Goal: Transaction & Acquisition: Book appointment/travel/reservation

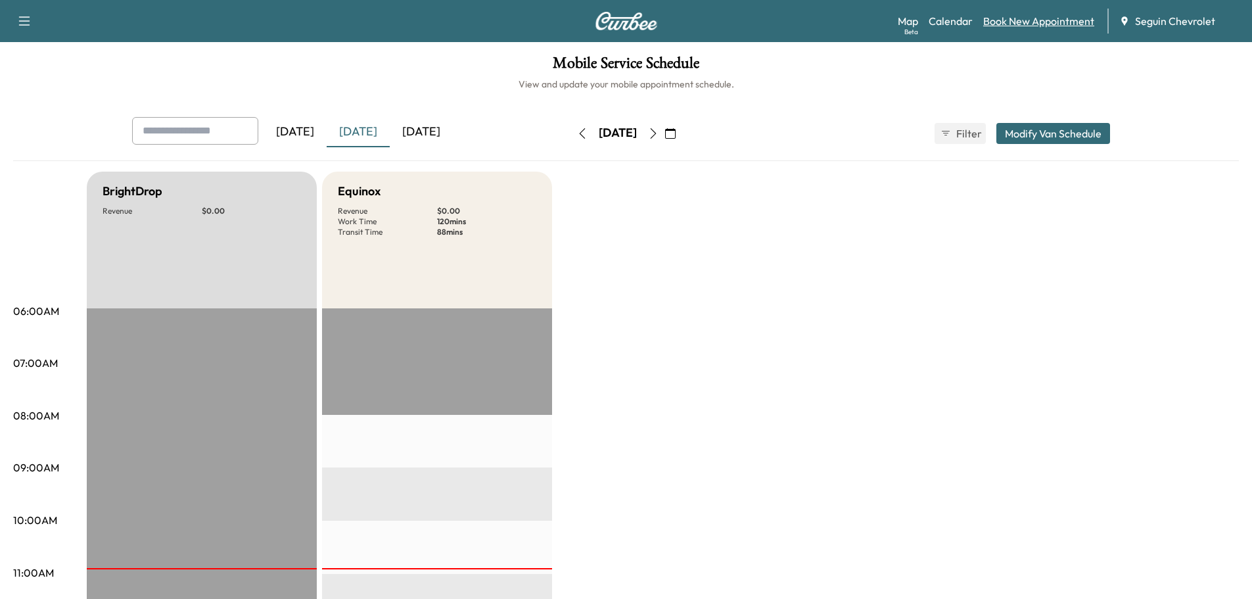
click at [1049, 19] on link "Book New Appointment" at bounding box center [1038, 21] width 111 height 16
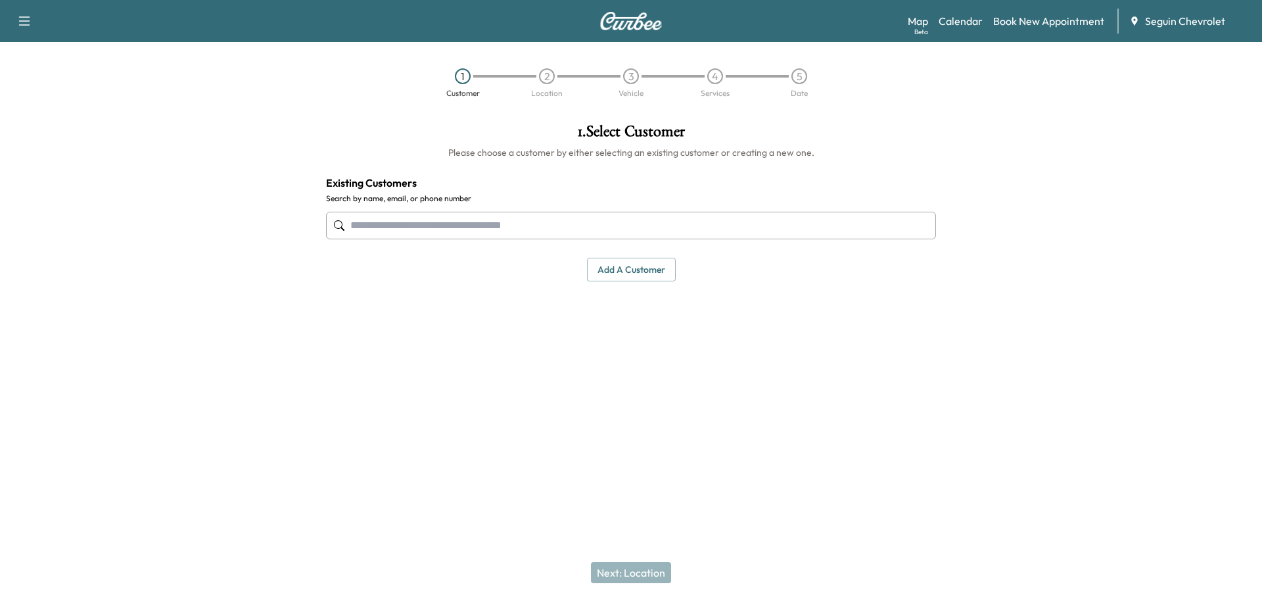
click at [444, 221] on input "text" at bounding box center [631, 226] width 610 height 28
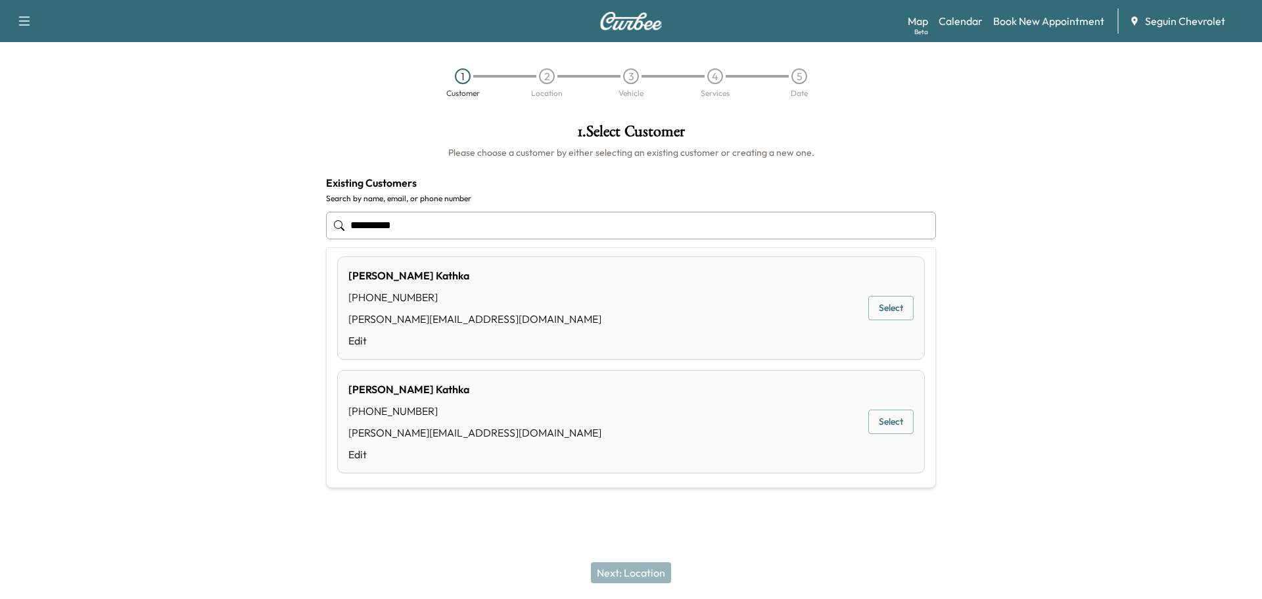
scroll to position [9, 0]
click at [875, 306] on button "Select" at bounding box center [890, 306] width 45 height 24
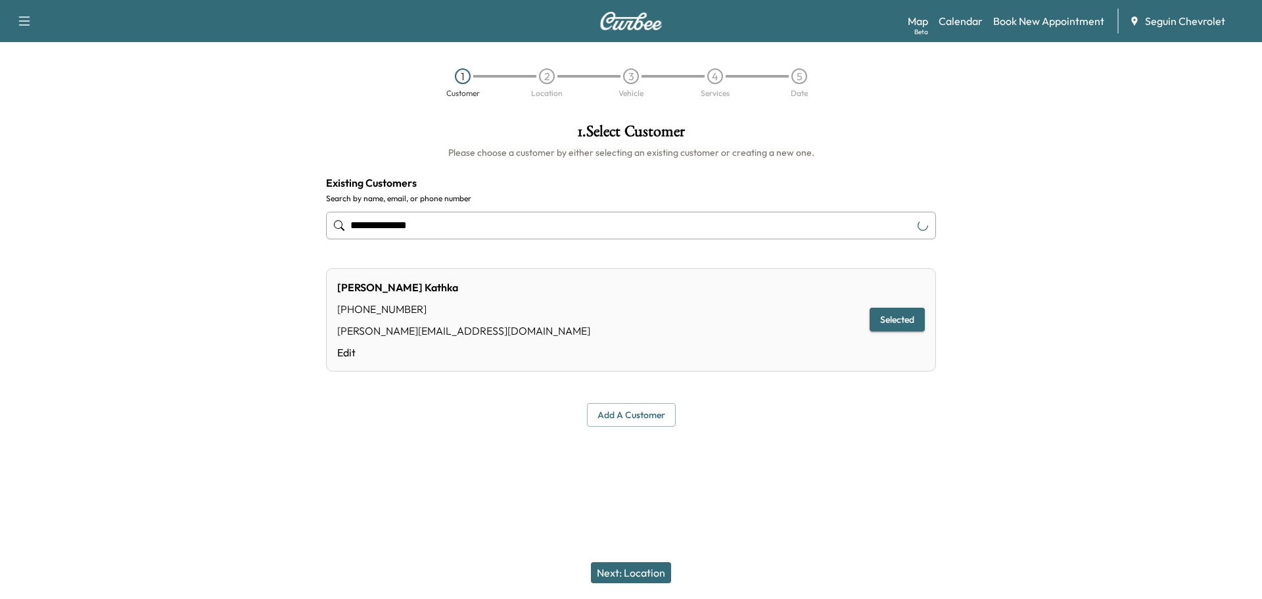
type input "**********"
click at [896, 318] on button "Selected" at bounding box center [896, 320] width 55 height 24
click at [644, 573] on button "Next: Location" at bounding box center [631, 572] width 80 height 21
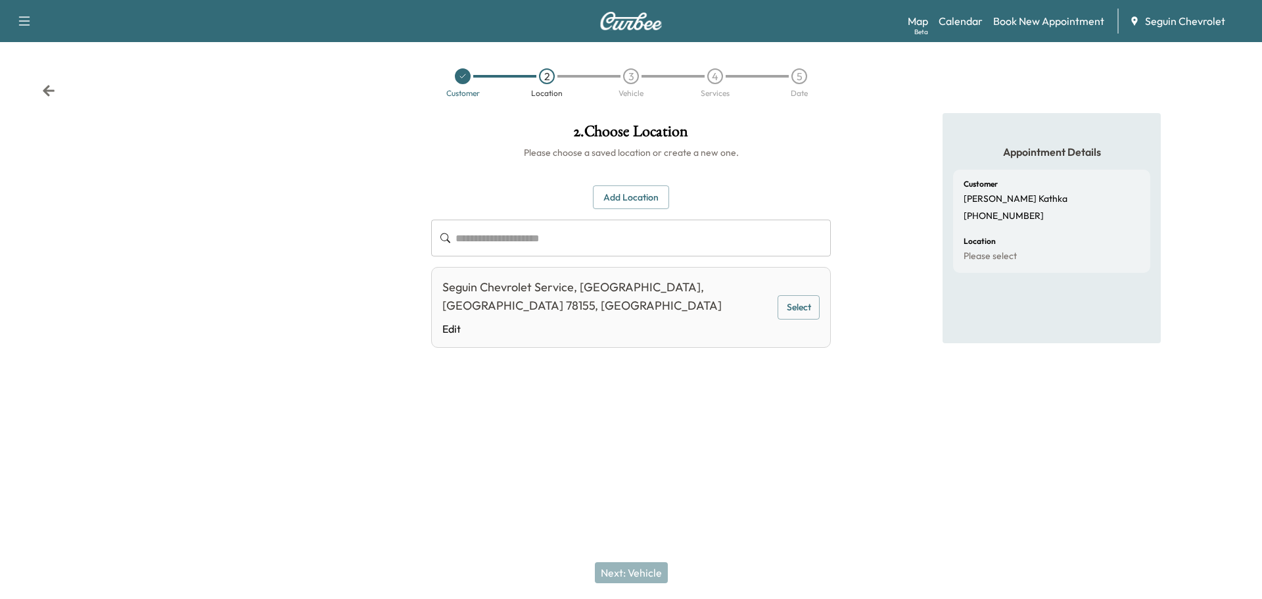
click at [624, 199] on button "Add Location" at bounding box center [631, 197] width 76 height 24
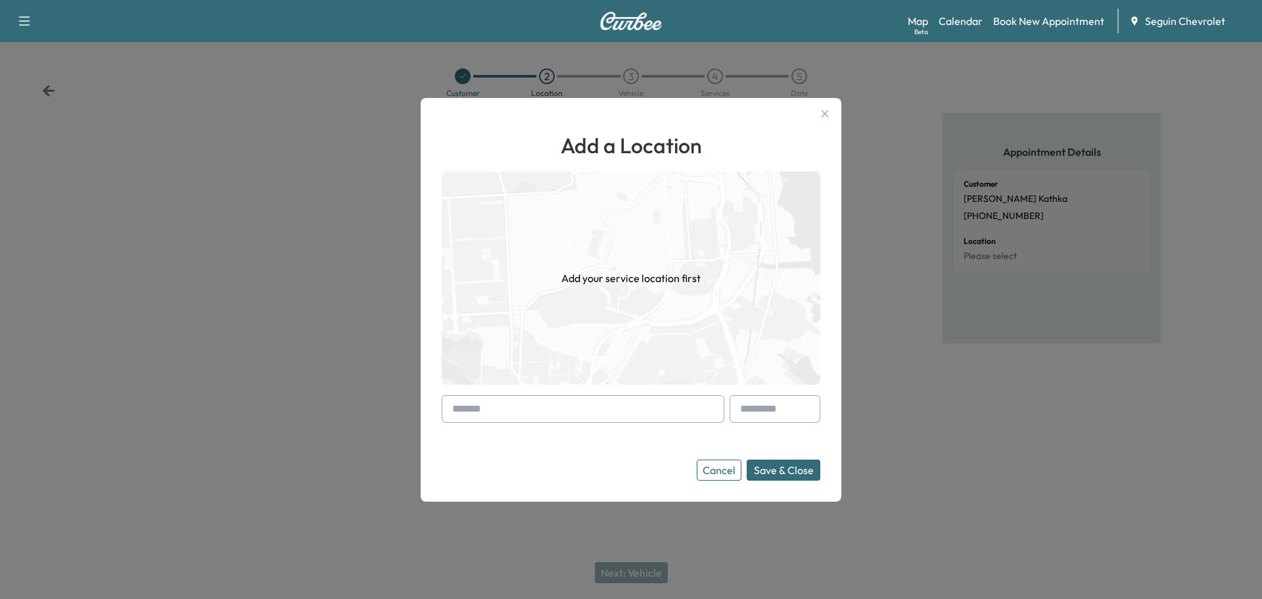
click at [503, 411] on input "text" at bounding box center [583, 409] width 283 height 28
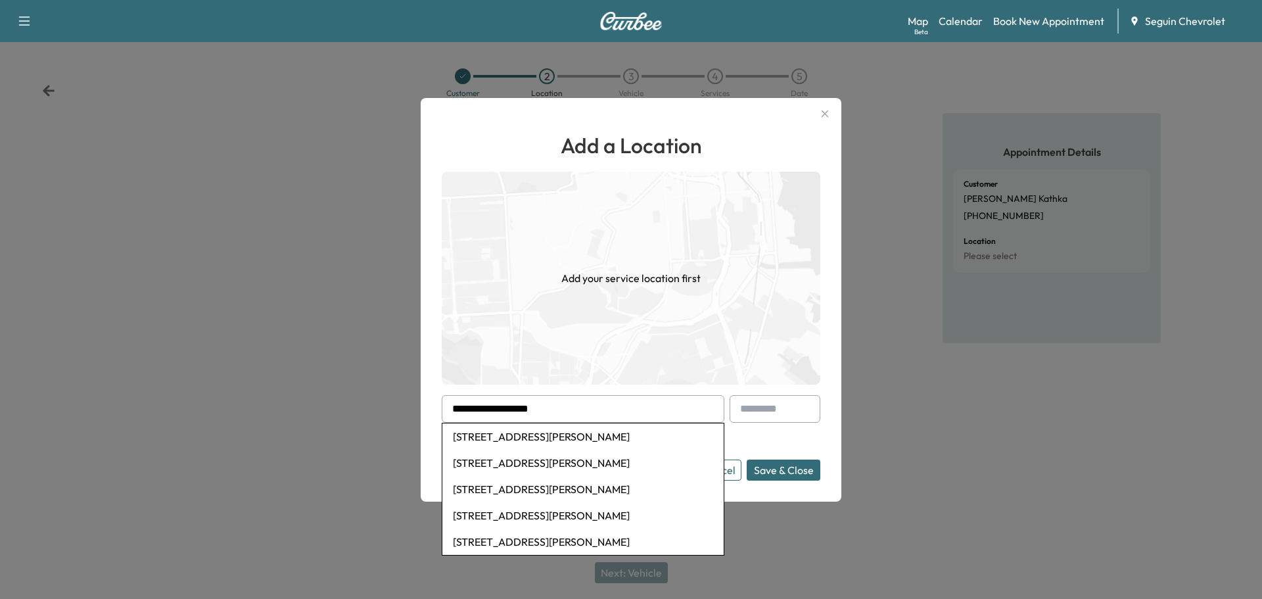
click at [574, 438] on li "[STREET_ADDRESS][PERSON_NAME]" at bounding box center [582, 436] width 281 height 26
type input "**********"
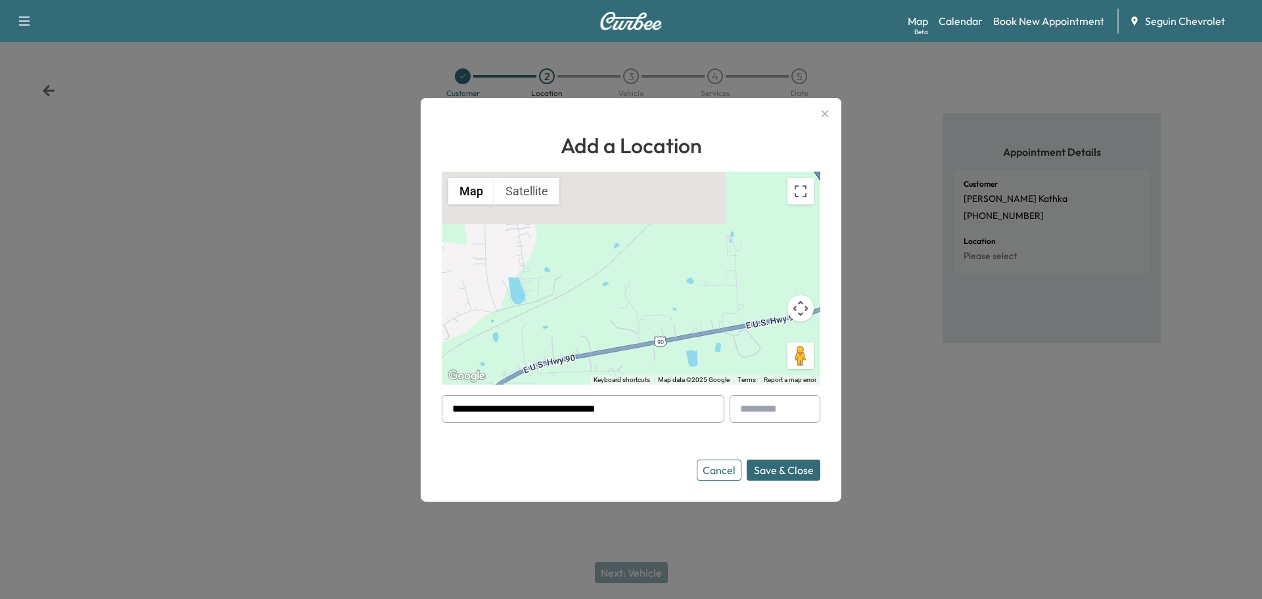
click at [781, 471] on button "Save & Close" at bounding box center [784, 469] width 74 height 21
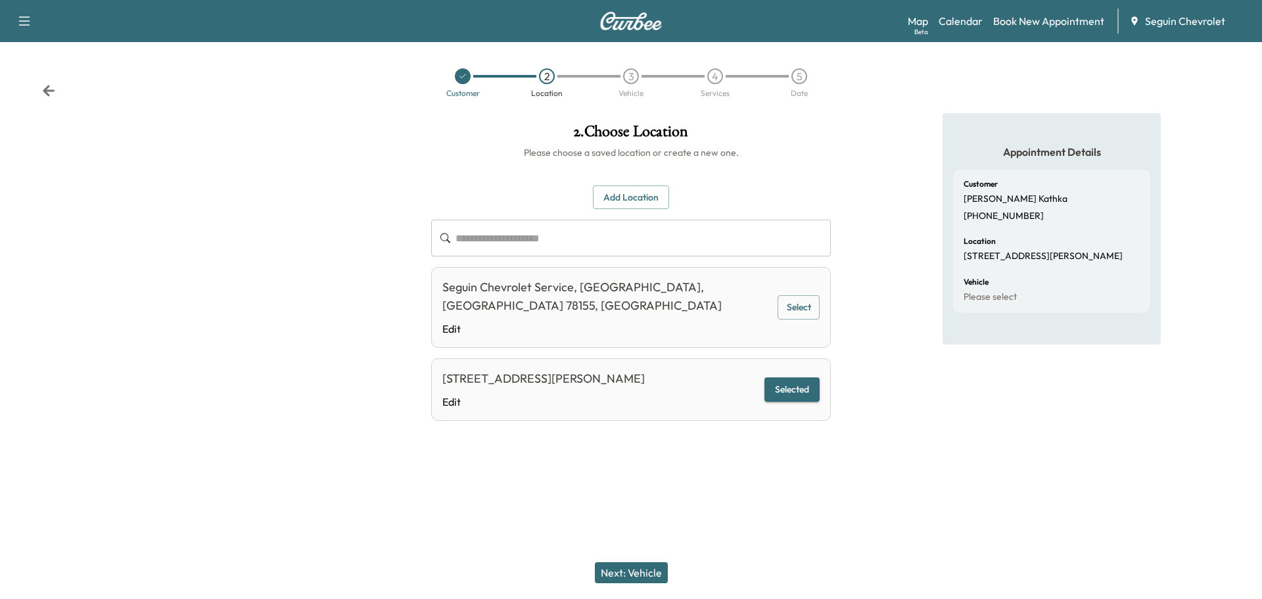
click at [645, 572] on button "Next: Vehicle" at bounding box center [631, 572] width 73 height 21
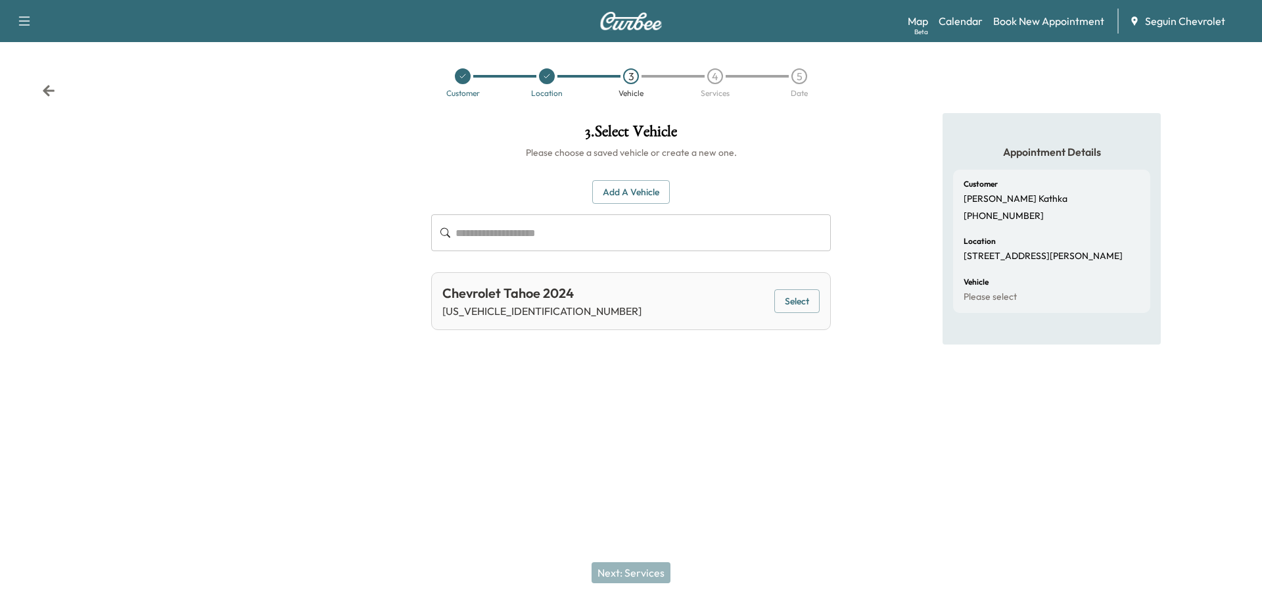
click at [797, 297] on button "Select" at bounding box center [796, 301] width 45 height 24
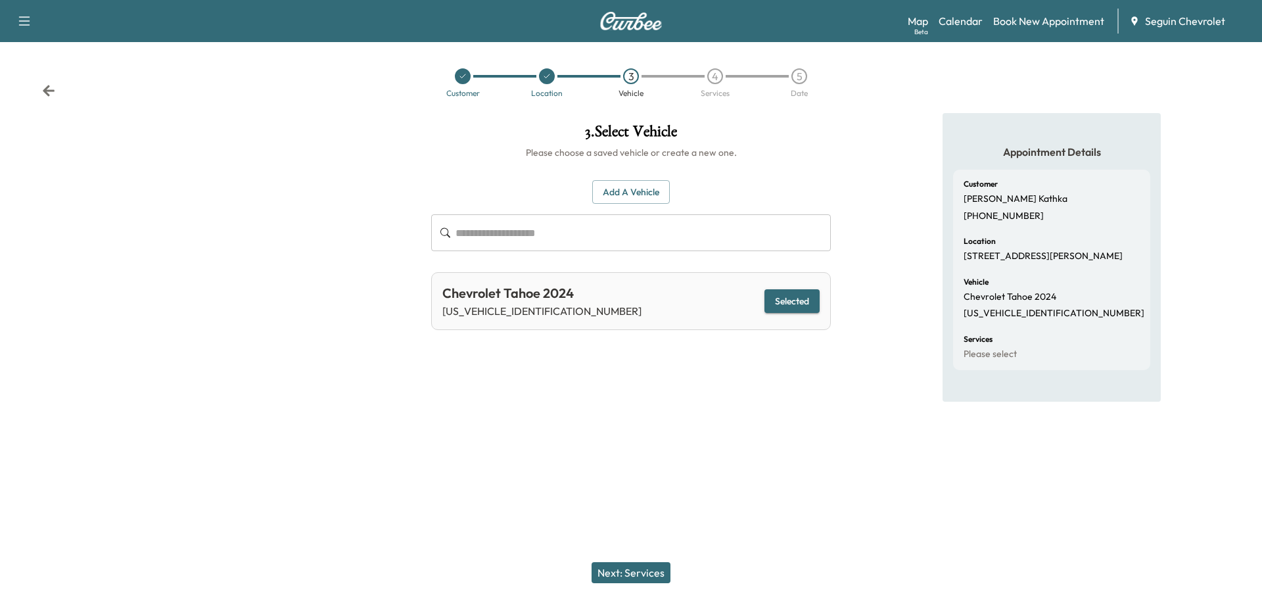
click at [647, 574] on button "Next: Services" at bounding box center [630, 572] width 79 height 21
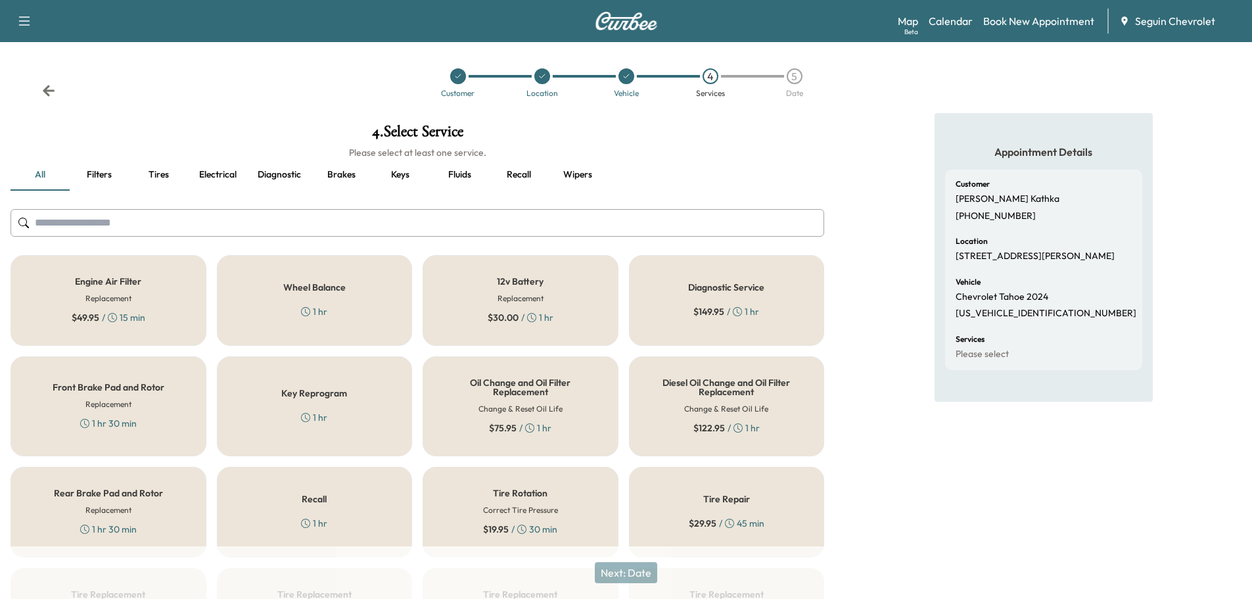
click at [345, 510] on div "Recall 1 hr" at bounding box center [315, 512] width 196 height 91
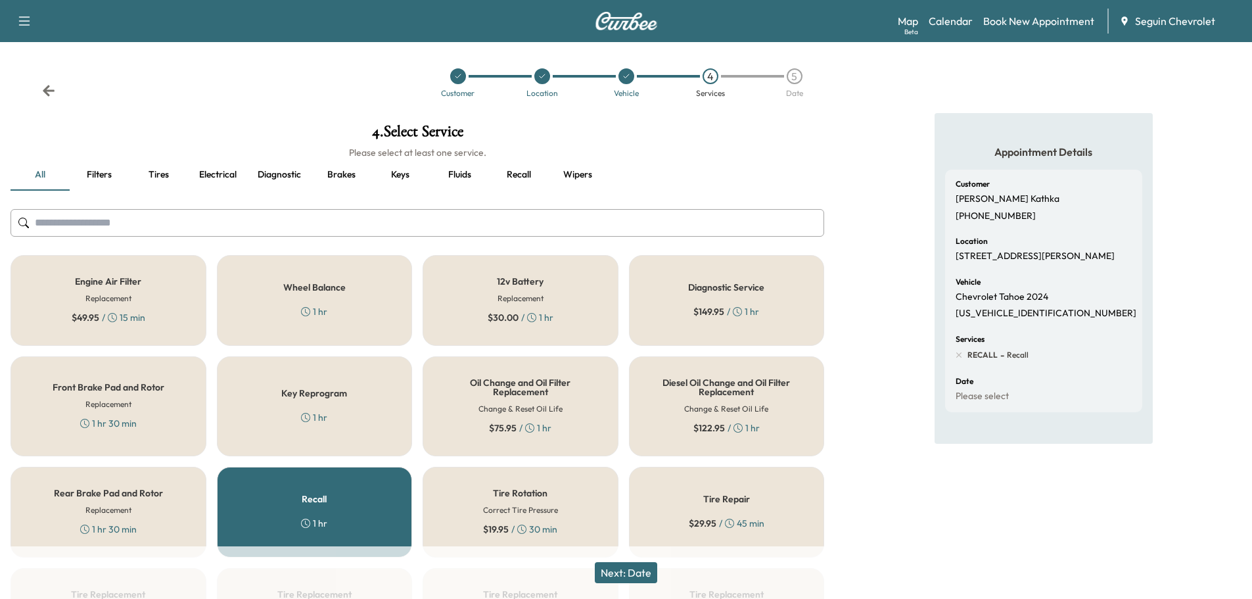
click at [637, 566] on button "Next: Date" at bounding box center [626, 572] width 62 height 21
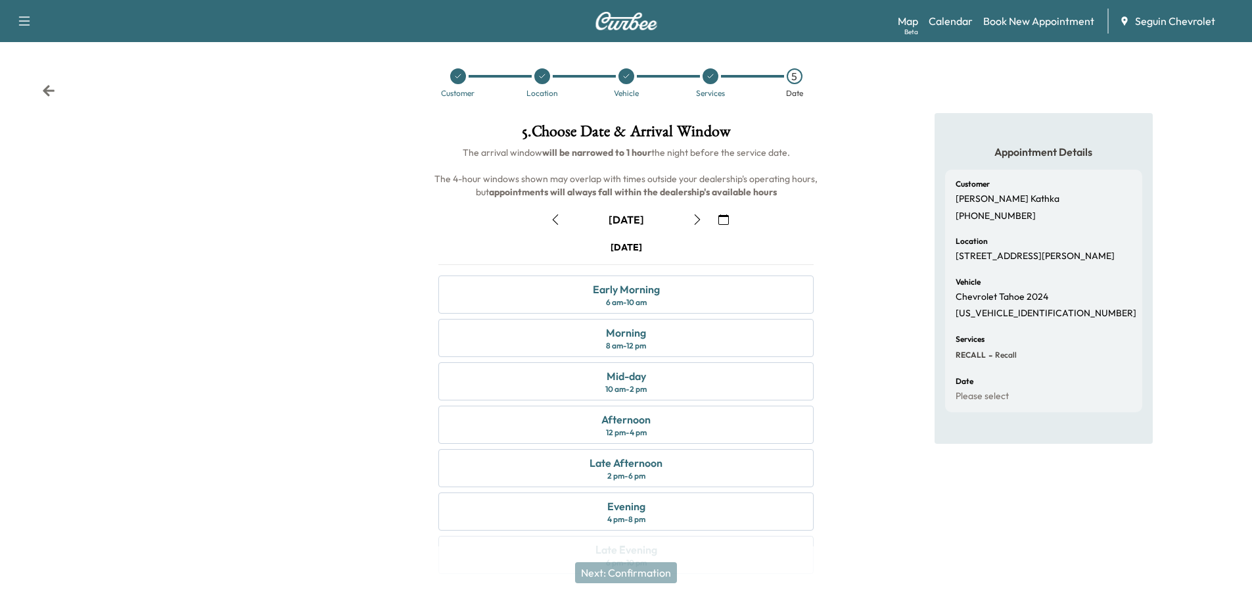
click at [725, 212] on button "button" at bounding box center [723, 219] width 22 height 21
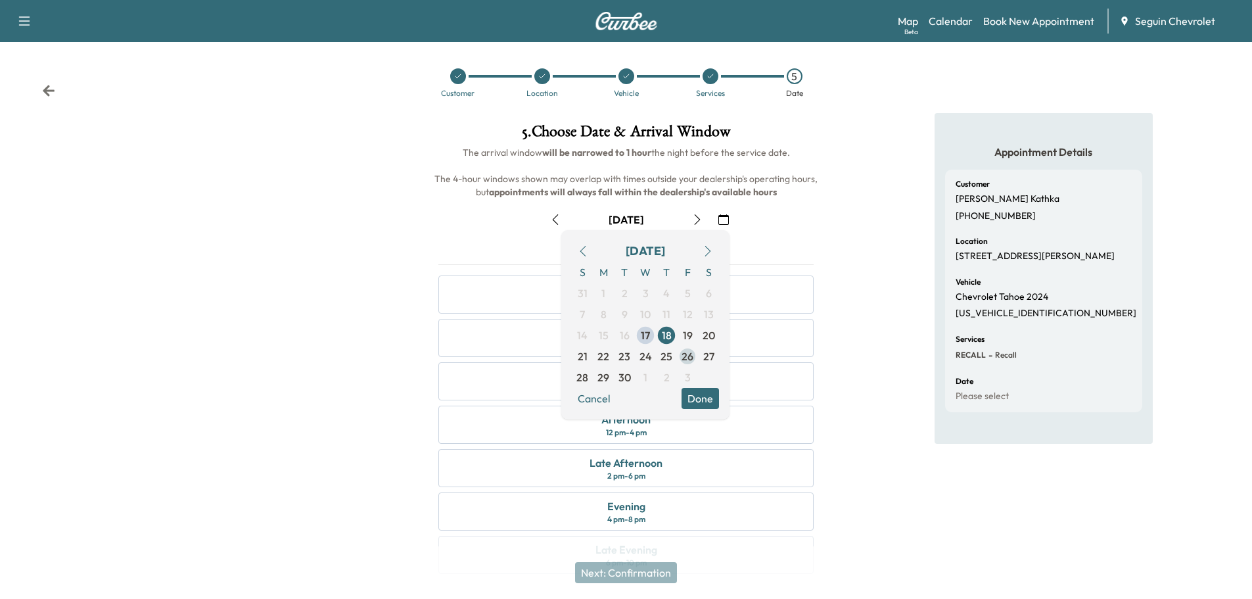
click at [683, 351] on span "26" at bounding box center [687, 356] width 12 height 16
click at [701, 396] on button "Done" at bounding box center [699, 398] width 37 height 21
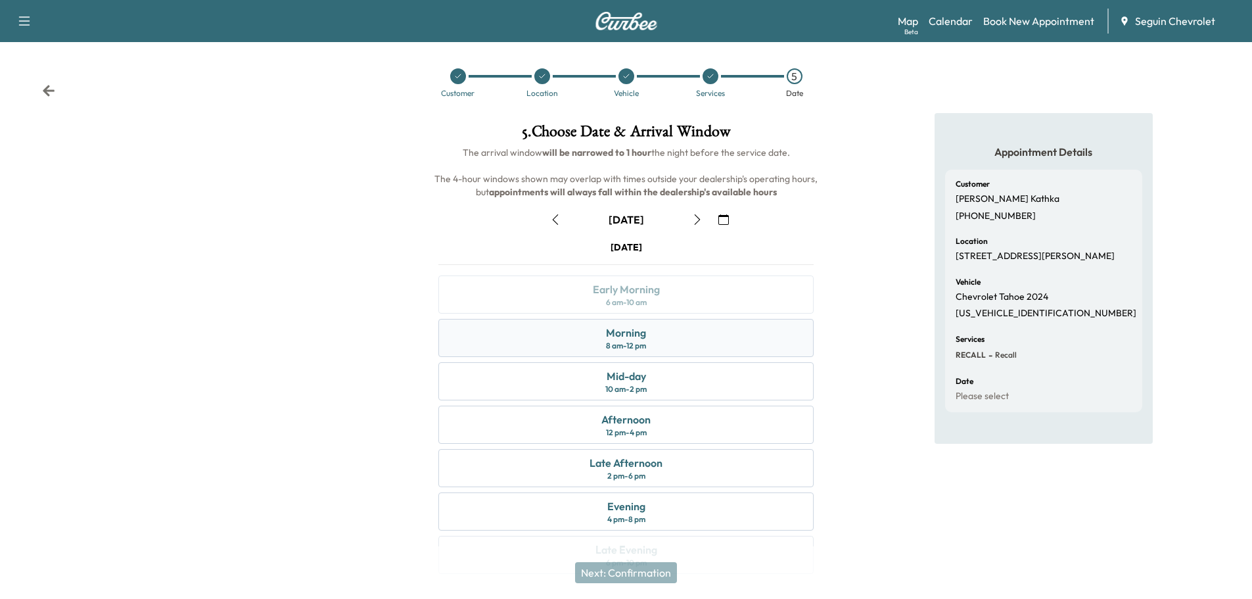
click at [663, 332] on div "Morning 8 am - 12 pm" at bounding box center [625, 338] width 375 height 38
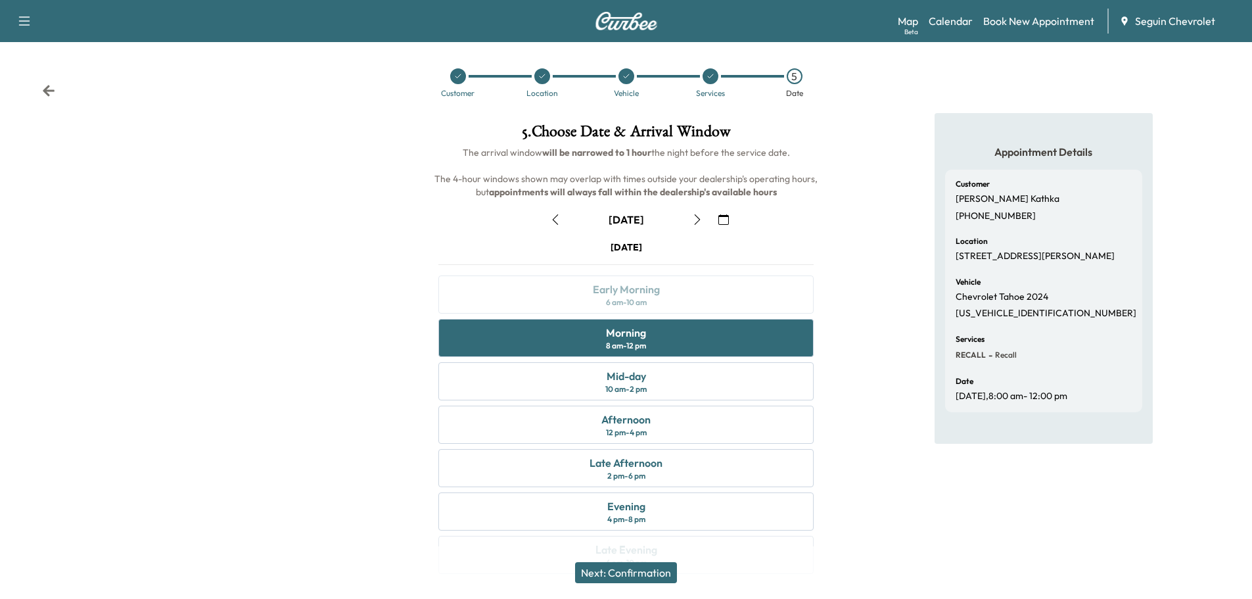
click at [645, 568] on button "Next: Confirmation" at bounding box center [626, 572] width 102 height 21
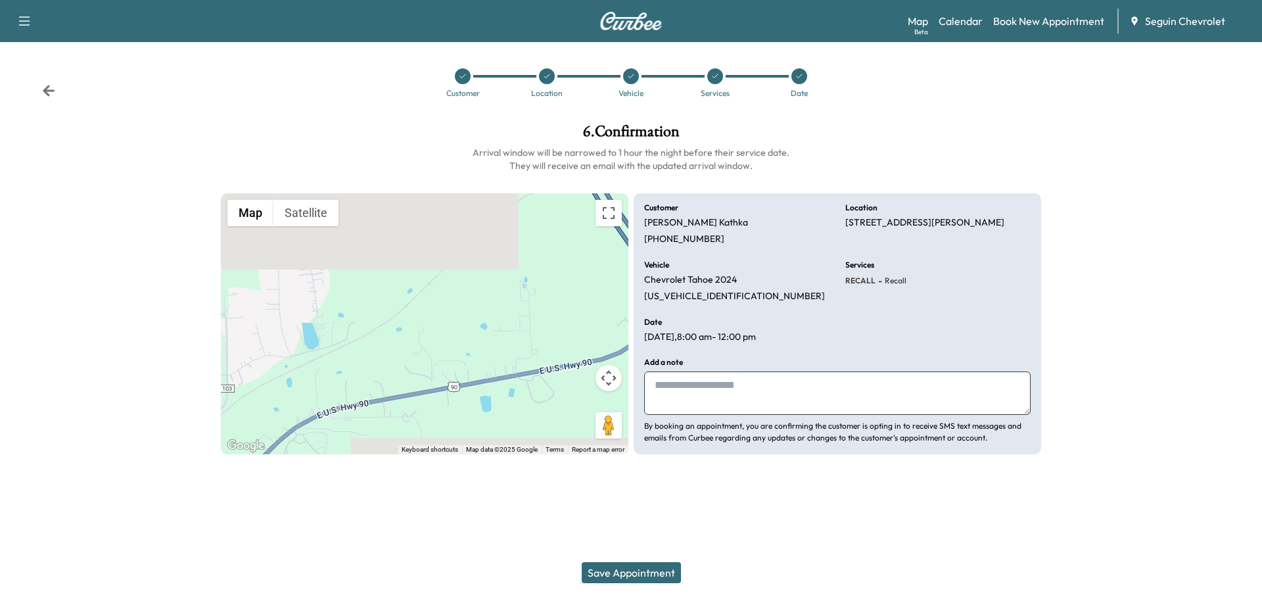
click at [699, 398] on textarea at bounding box center [837, 392] width 386 height 43
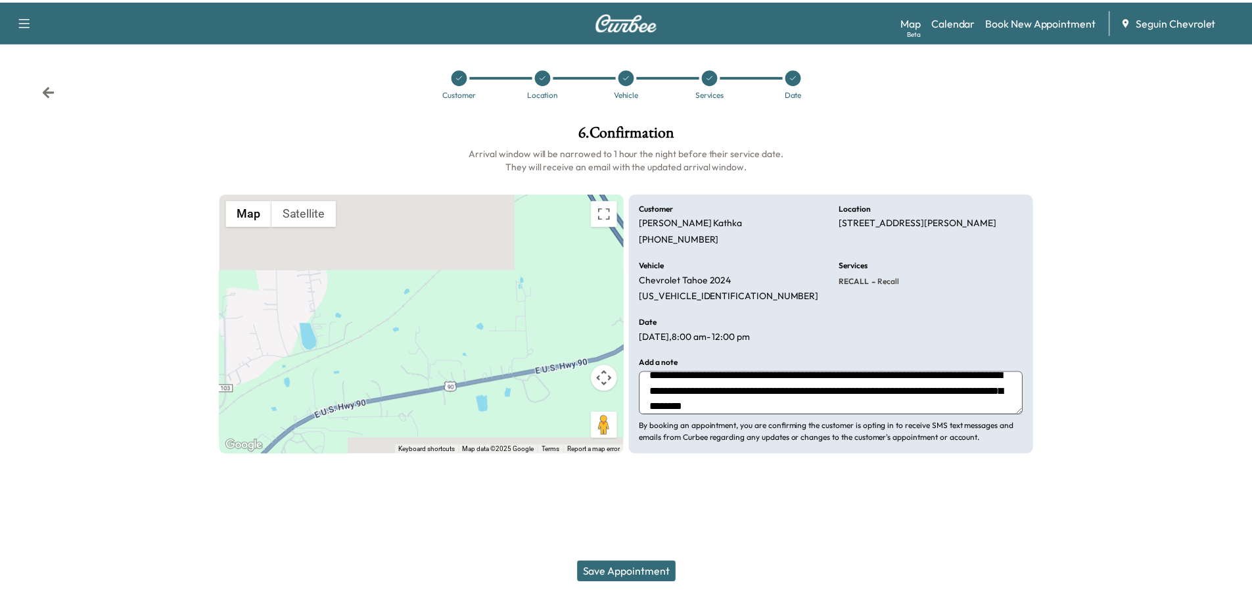
scroll to position [26, 0]
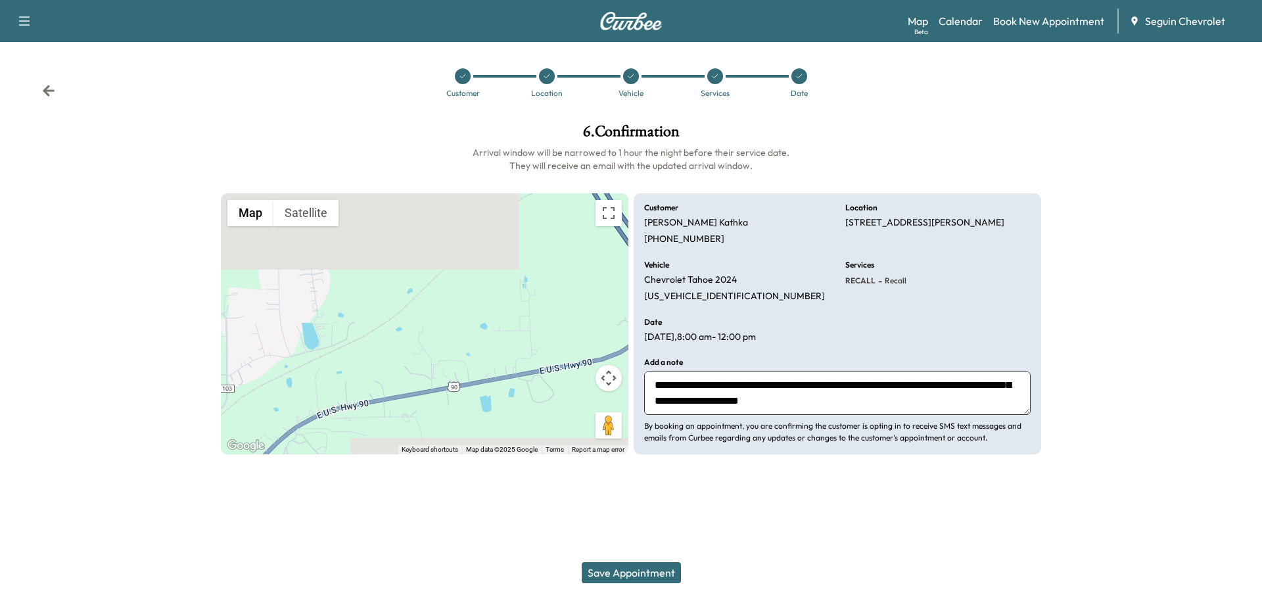
type textarea "**********"
click at [654, 567] on button "Save Appointment" at bounding box center [631, 572] width 99 height 21
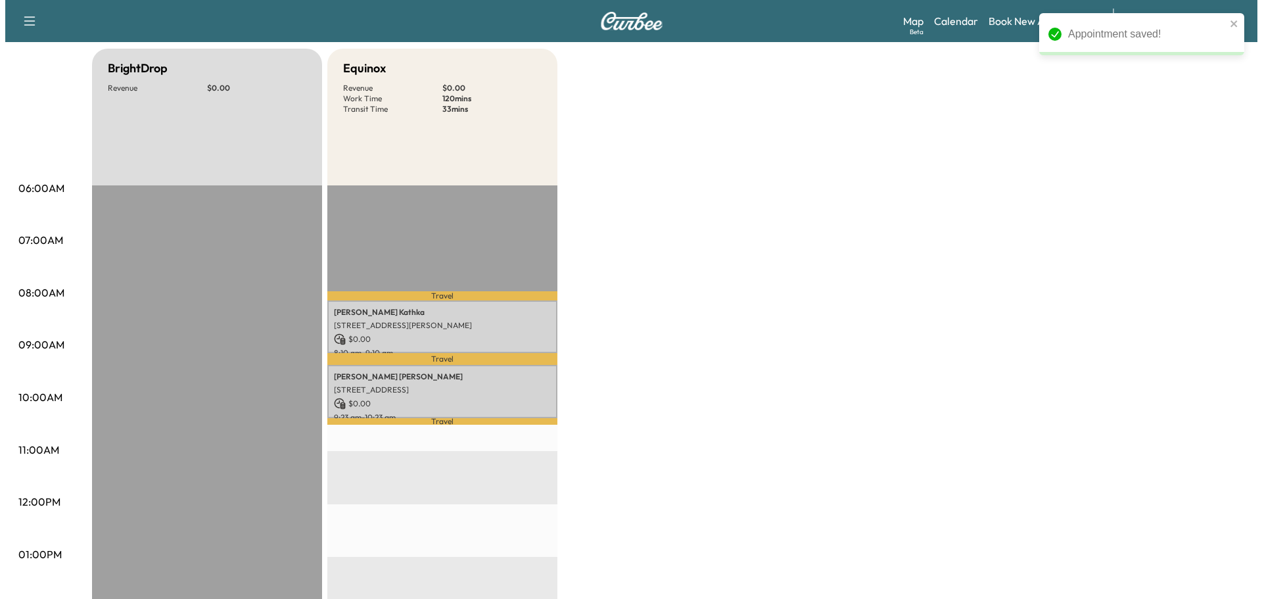
scroll to position [131, 0]
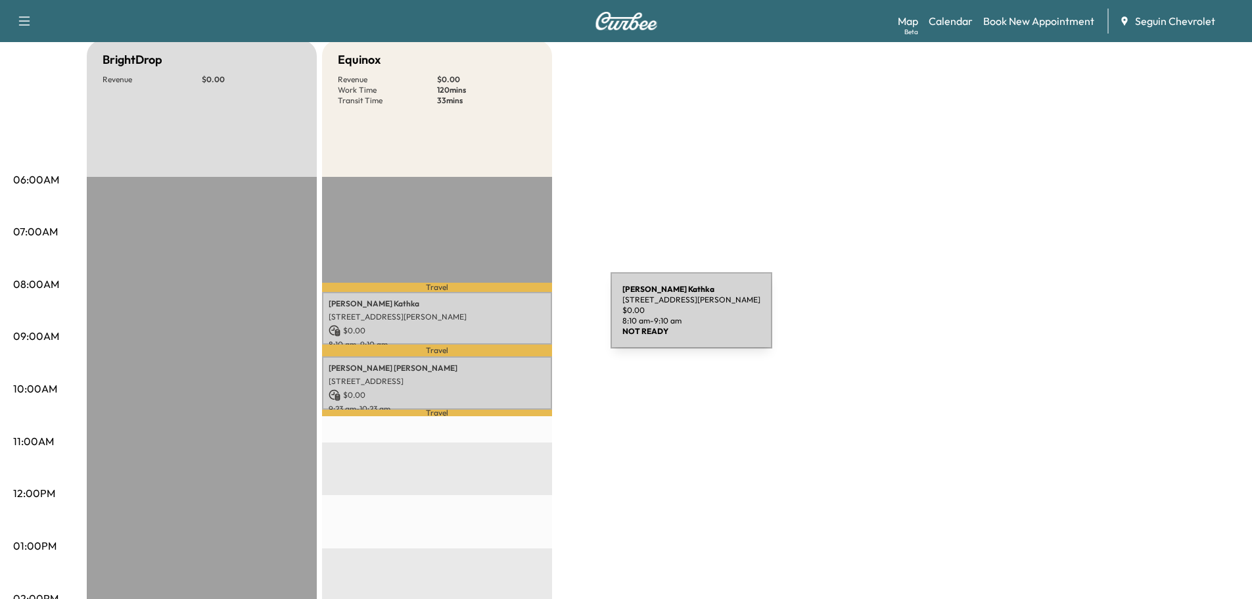
click at [512, 318] on p "[STREET_ADDRESS][PERSON_NAME]" at bounding box center [437, 316] width 217 height 11
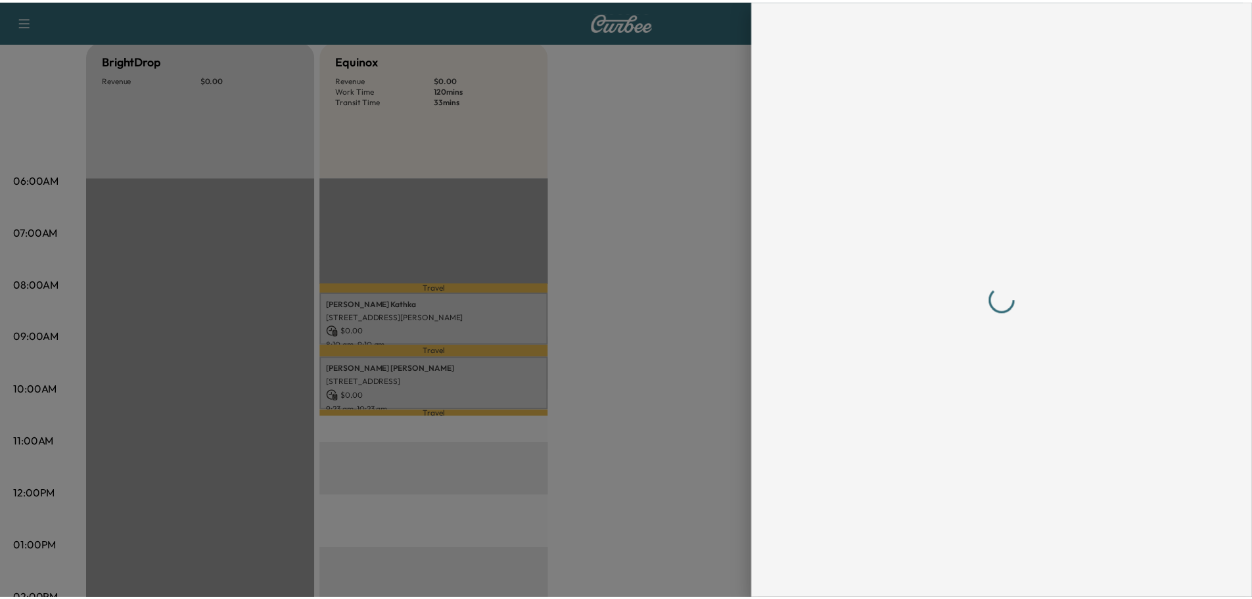
scroll to position [0, 0]
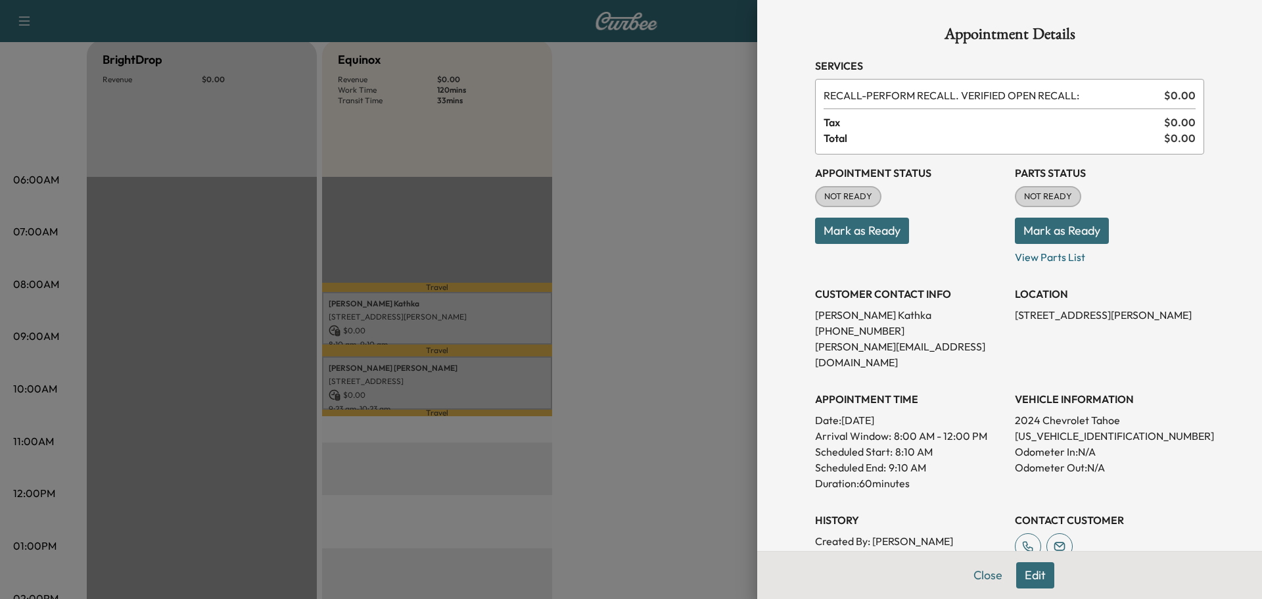
click at [647, 321] on div at bounding box center [631, 299] width 1262 height 599
